Goal: Information Seeking & Learning: Find specific fact

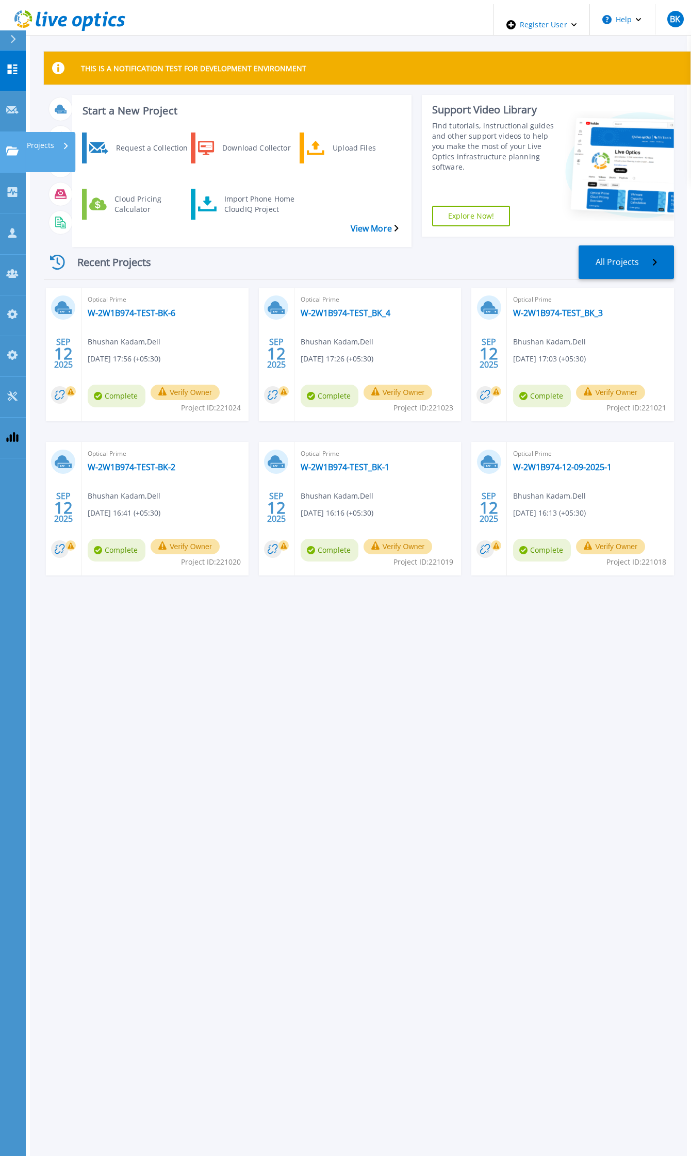
click at [39, 132] on p "Projects" at bounding box center [40, 145] width 27 height 27
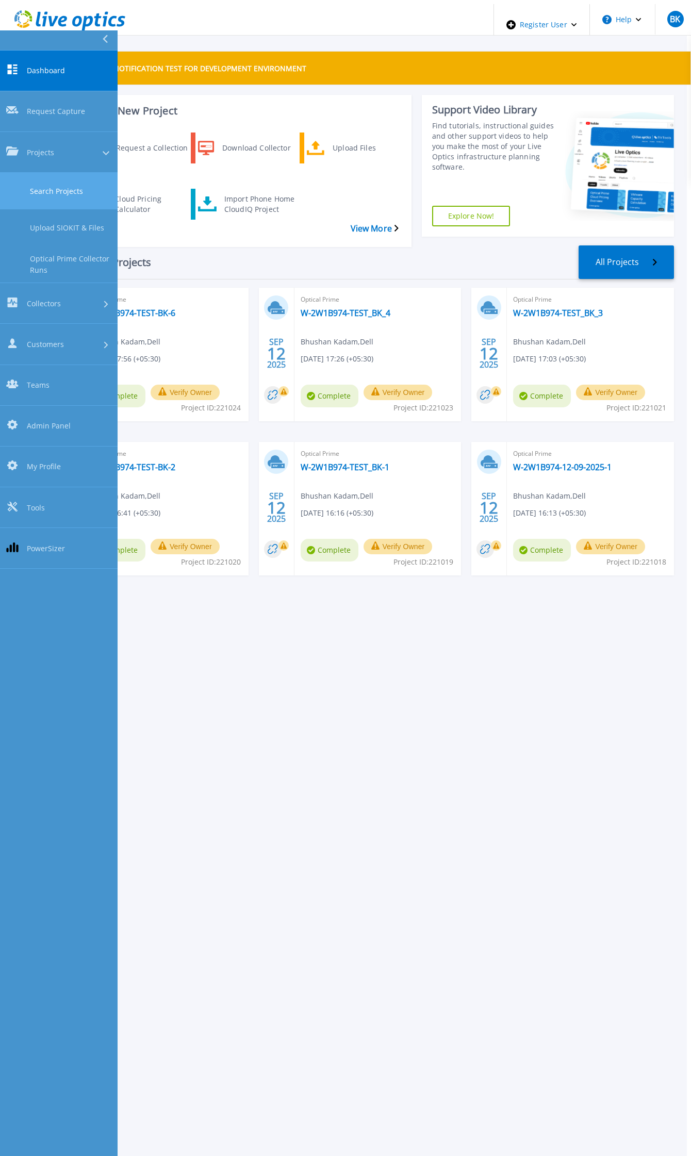
click at [59, 173] on link "Search Projects" at bounding box center [59, 191] width 118 height 37
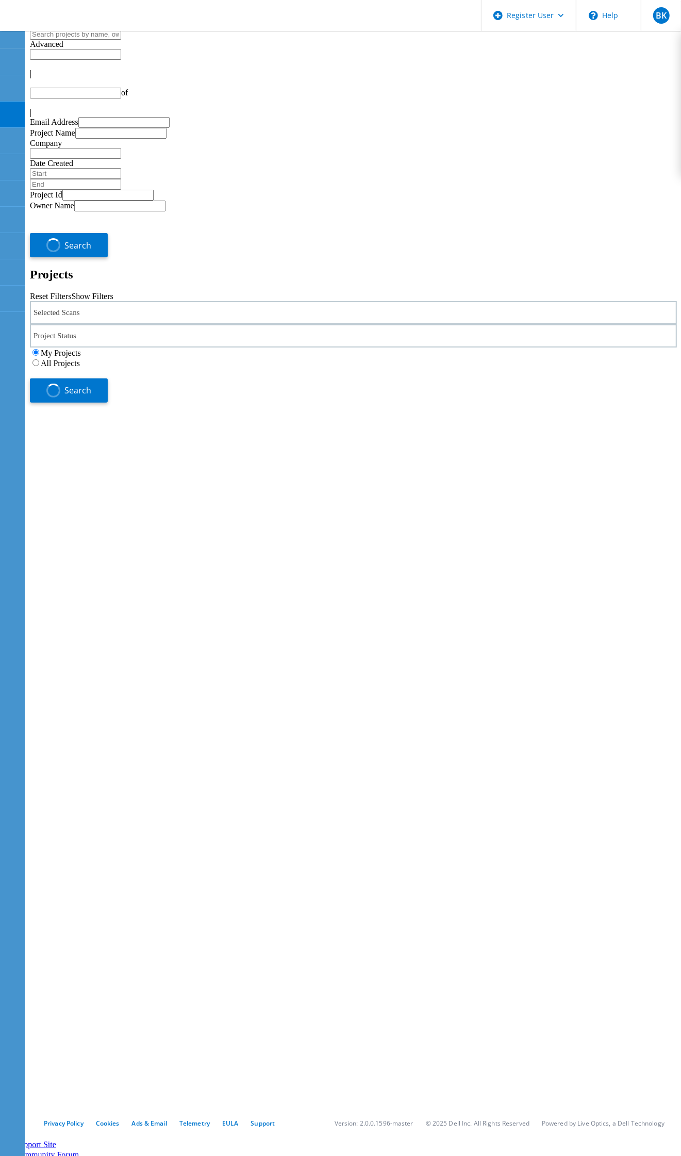
type input "1"
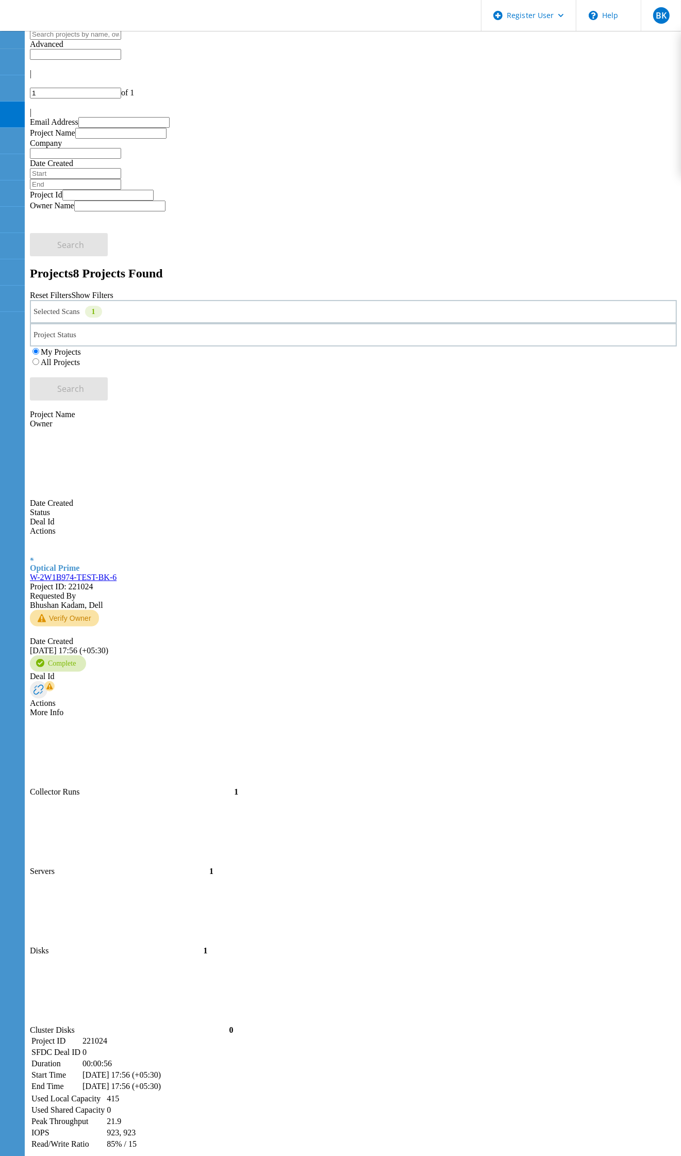
click at [102, 306] on div "1" at bounding box center [93, 312] width 17 height 12
click at [80, 358] on label "All Projects" at bounding box center [60, 362] width 39 height 9
click at [39, 358] on input "All Projects" at bounding box center [35, 361] width 7 height 7
click at [71, 291] on link "Reset Filters" at bounding box center [50, 295] width 41 height 9
click at [483, 357] on div "All Projects" at bounding box center [353, 362] width 647 height 10
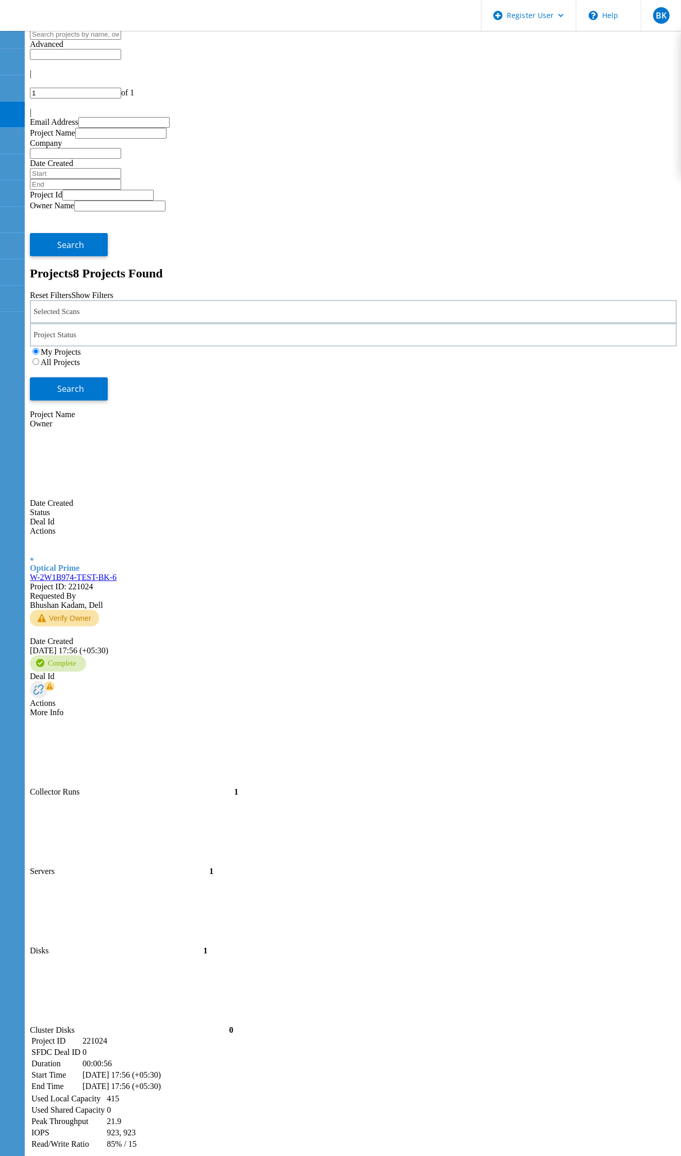
click at [385, 40] on div "Advanced" at bounding box center [353, 44] width 647 height 9
click at [93, 117] on input "text" at bounding box center [123, 122] width 91 height 11
click at [62, 190] on input "text" at bounding box center [107, 195] width 91 height 11
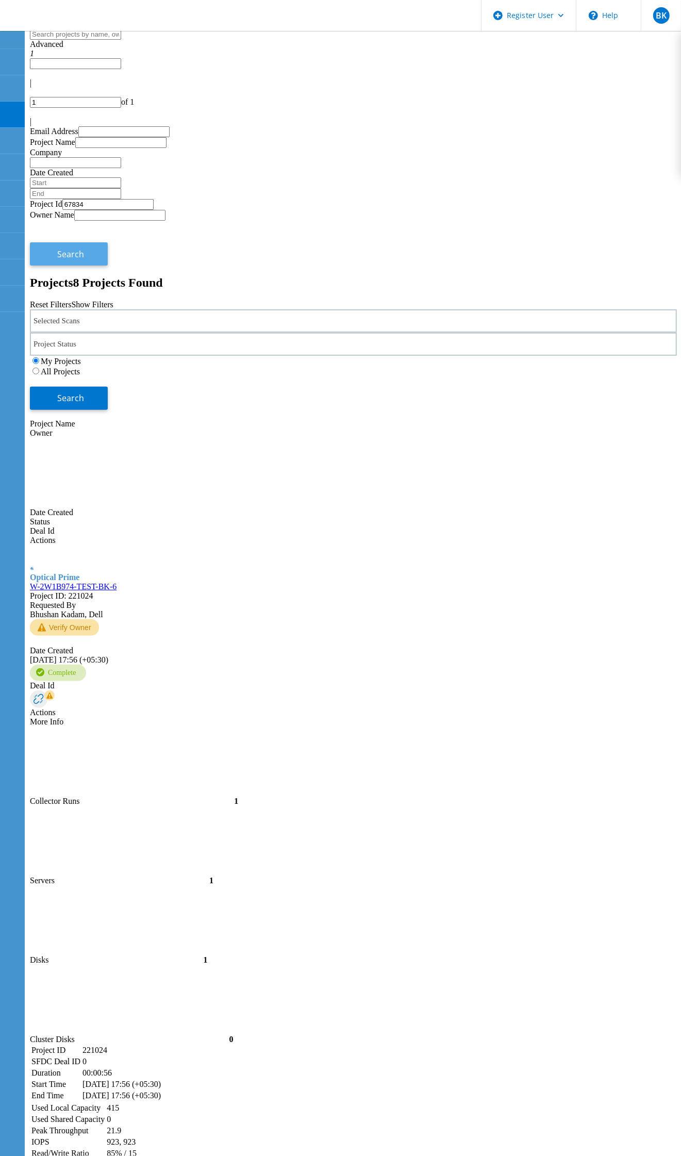
type input "67834"
click at [108, 242] on button "Search" at bounding box center [69, 253] width 78 height 23
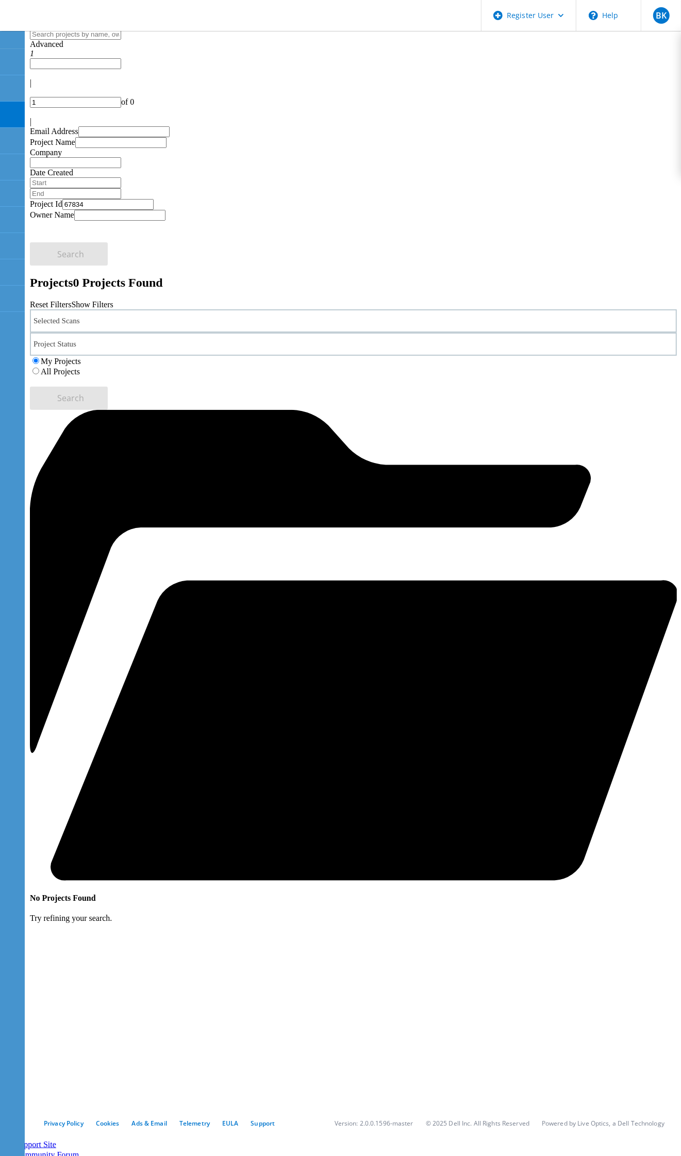
click at [438, 410] on div "No Projects Found Try refining your search." at bounding box center [353, 666] width 647 height 513
click at [63, 48] on span "Advanced" at bounding box center [47, 44] width 34 height 9
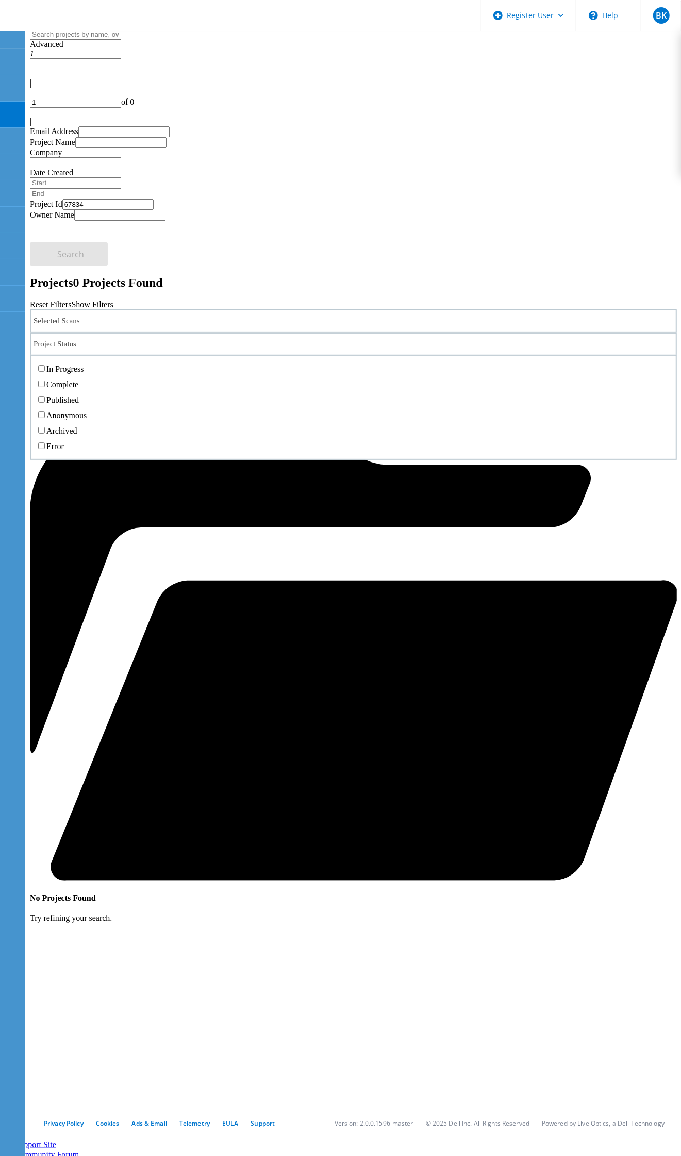
click at [270, 333] on div "Project Status" at bounding box center [353, 344] width 647 height 23
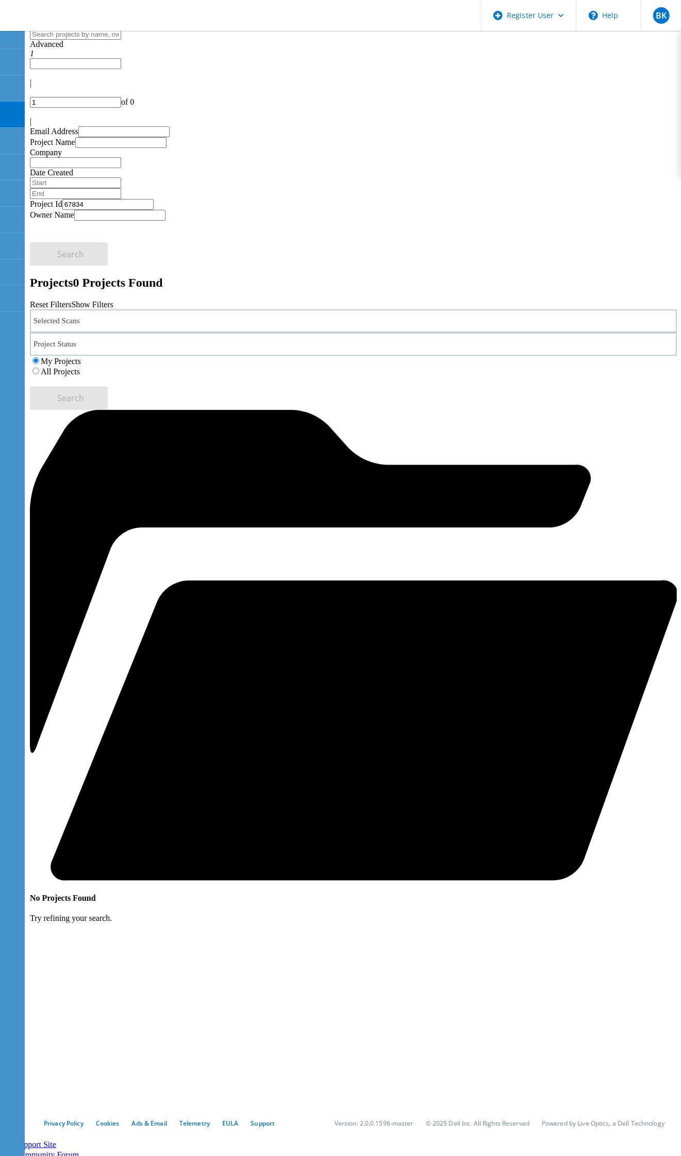
click at [143, 309] on div "Selected Scans" at bounding box center [353, 320] width 647 height 23
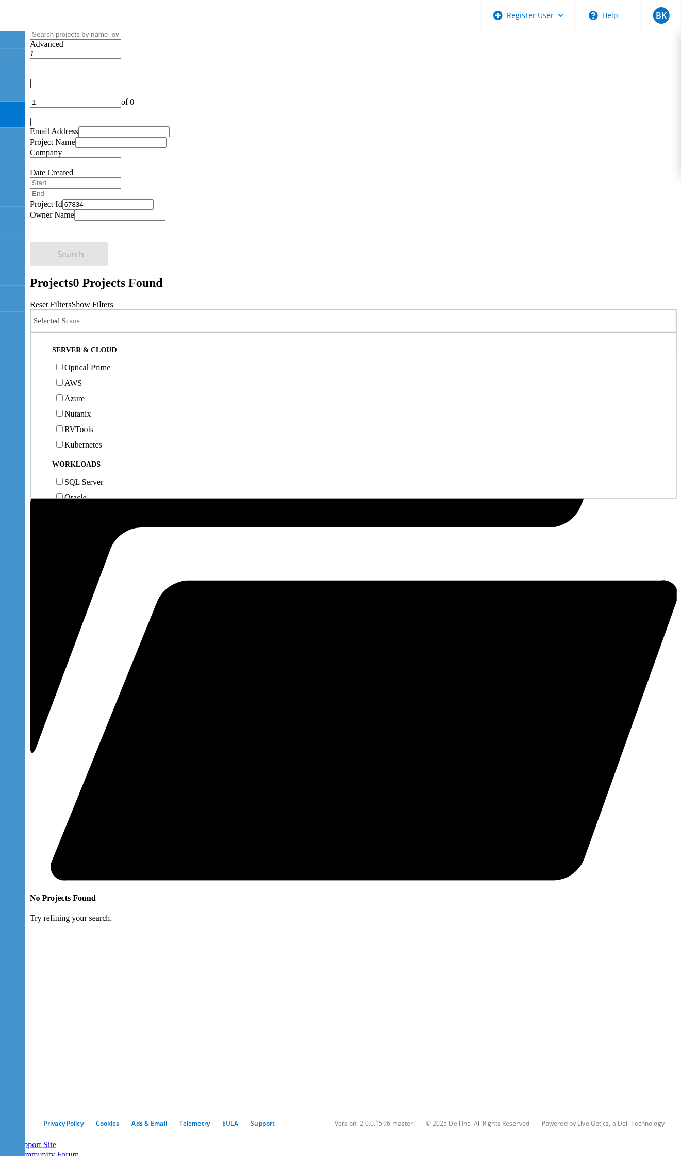
click at [99, 363] on label "Optical Prime" at bounding box center [87, 367] width 46 height 9
click at [63, 364] on input "Optical Prime" at bounding box center [59, 367] width 7 height 7
click at [481, 366] on div "All Projects" at bounding box center [353, 371] width 647 height 10
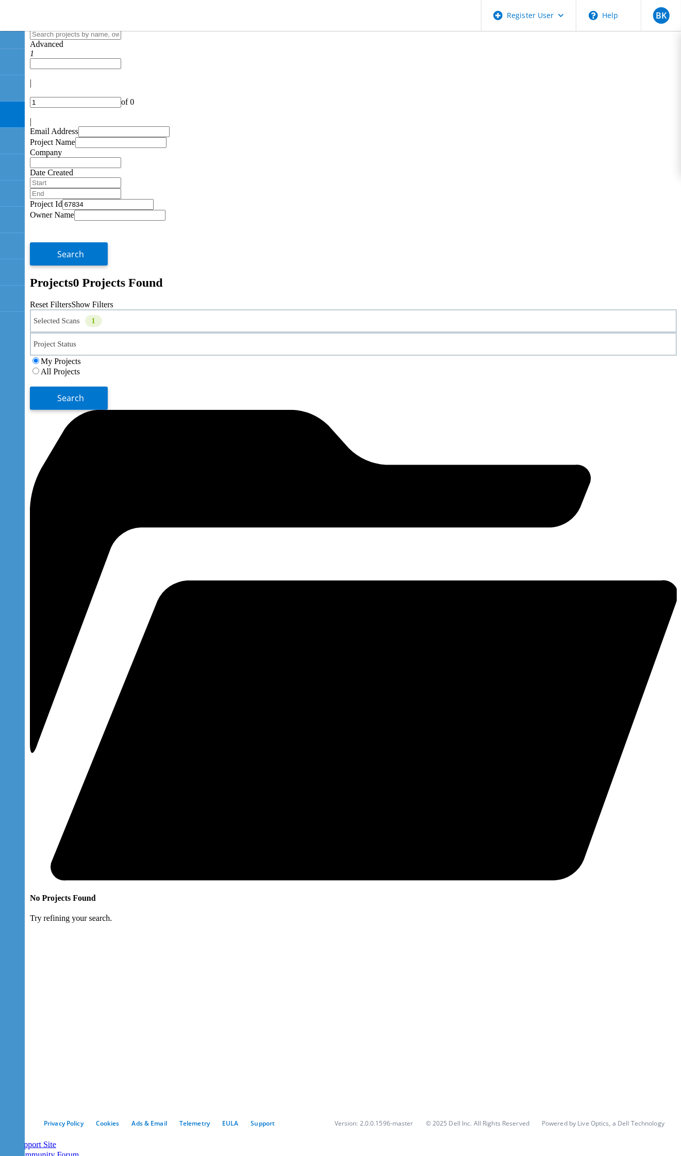
click at [80, 367] on label "All Projects" at bounding box center [60, 371] width 39 height 9
click at [39, 368] on input "All Projects" at bounding box center [35, 371] width 7 height 7
click at [653, 376] on div "Search" at bounding box center [353, 393] width 647 height 34
click at [108, 387] on button "Search" at bounding box center [69, 398] width 78 height 23
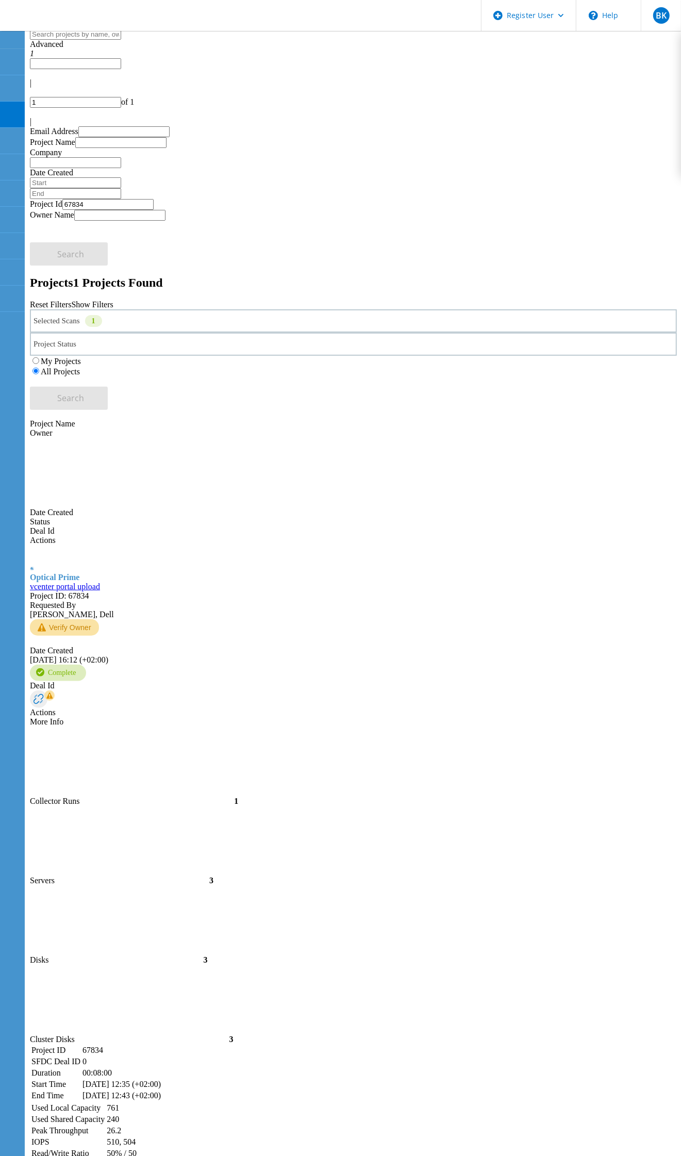
click at [151, 309] on div "Selected Scans 1" at bounding box center [353, 320] width 647 height 23
click at [153, 309] on div "Selected Scans 1" at bounding box center [353, 320] width 647 height 23
click at [308, 410] on div "Project Name Owner Date Created Status Deal Id Actions Optical Prime vcenter po…" at bounding box center [353, 785] width 647 height 750
click at [386, 410] on div "Project Name Owner Date Created Status Deal Id Actions Optical Prime vcenter po…" at bounding box center [353, 785] width 647 height 750
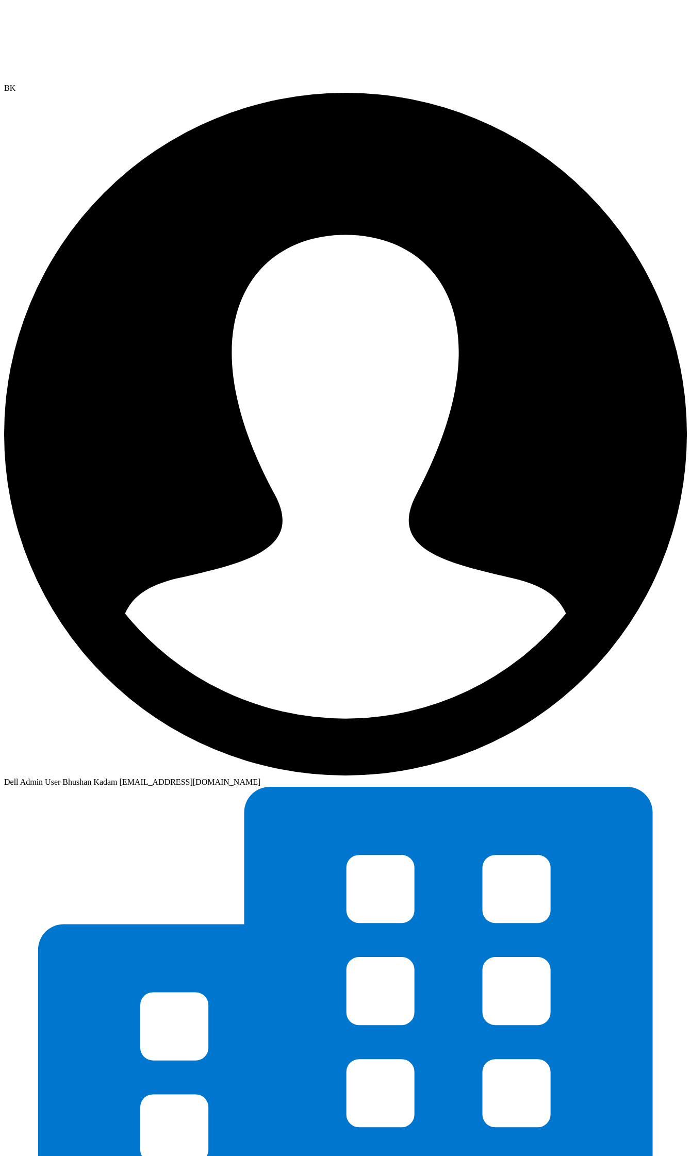
select select "USEast"
